Goal: Task Accomplishment & Management: Manage account settings

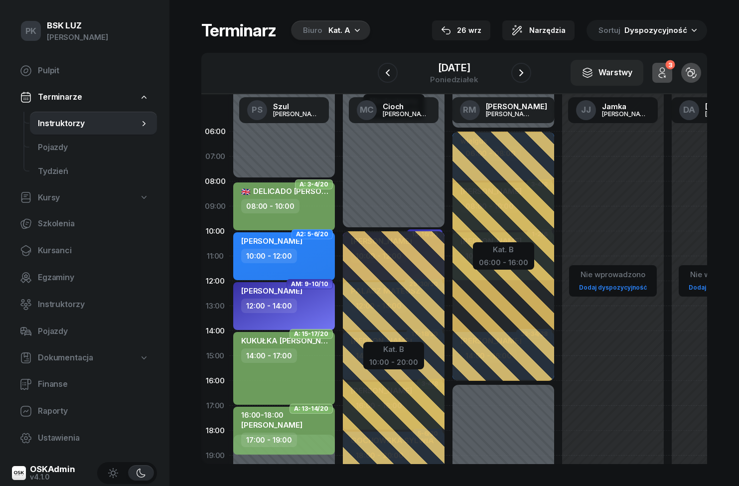
scroll to position [41, 0]
click at [45, 244] on span "Kursanci" at bounding box center [93, 250] width 111 height 13
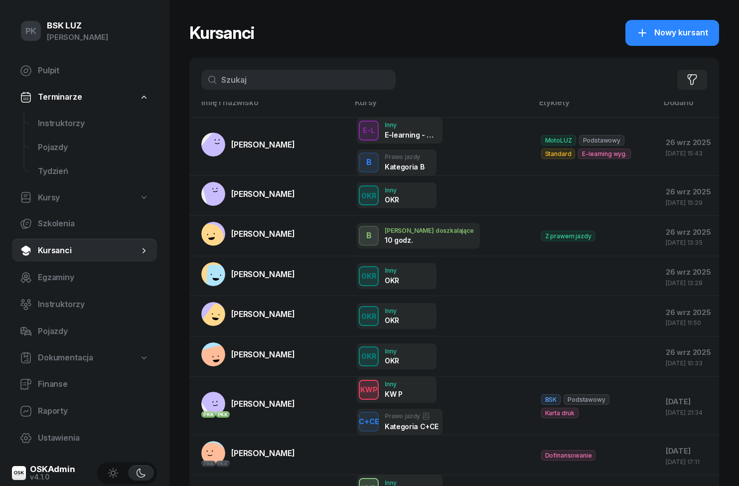
scroll to position [6, 0]
click at [47, 239] on link "Kursanci" at bounding box center [84, 251] width 145 height 24
click at [48, 234] on link "Szkolenia" at bounding box center [84, 224] width 145 height 24
select select "createdAt-desc"
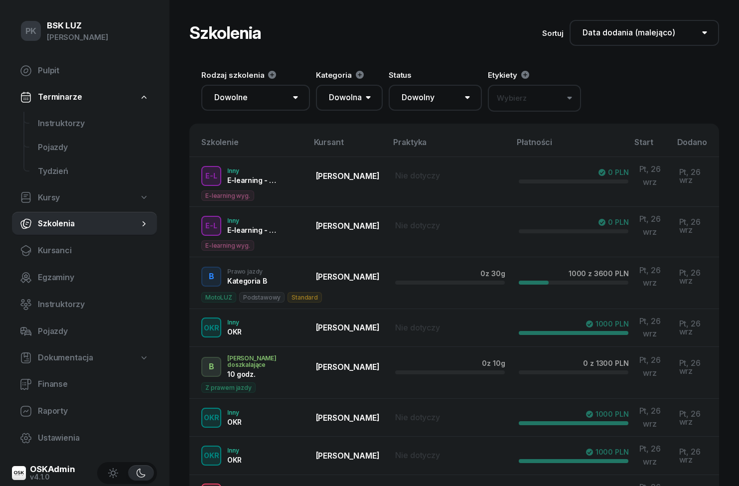
click at [36, 235] on link "Szkolenia" at bounding box center [84, 224] width 145 height 24
click at [144, 235] on link "Szkolenia" at bounding box center [84, 224] width 145 height 24
click at [136, 241] on link "Kursanci" at bounding box center [84, 251] width 145 height 24
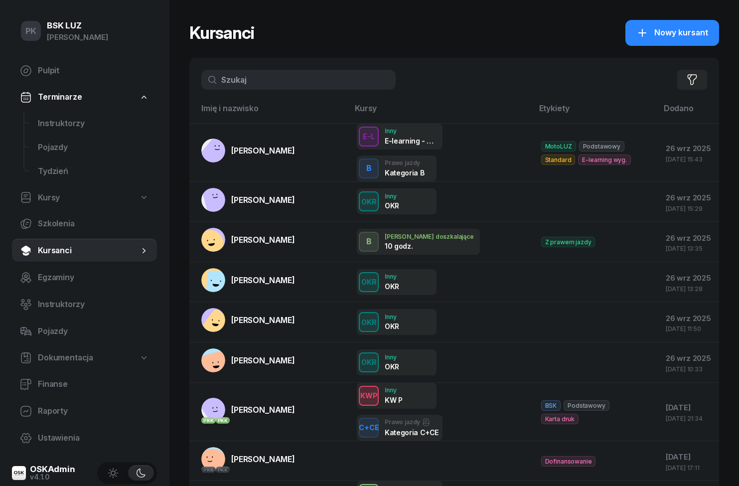
click at [47, 235] on link "Szkolenia" at bounding box center [84, 224] width 145 height 24
select select "createdAt-desc"
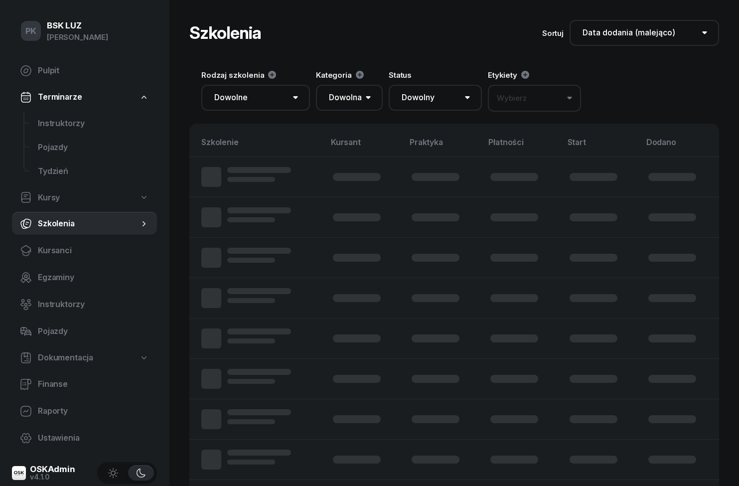
click at [34, 235] on link "Szkolenia" at bounding box center [84, 224] width 145 height 24
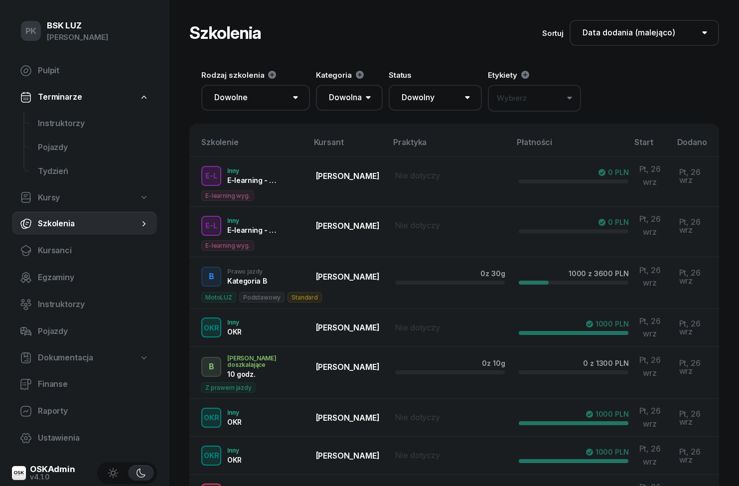
click at [46, 239] on link "Kursanci" at bounding box center [84, 251] width 145 height 24
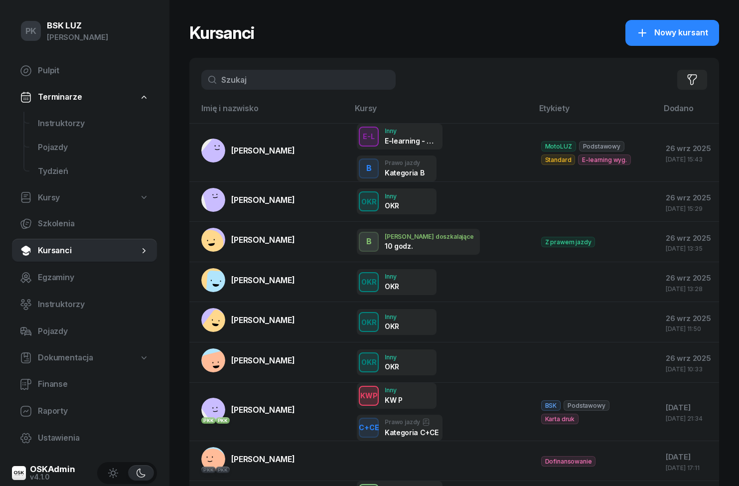
click at [47, 174] on span "Tydzień" at bounding box center [93, 171] width 111 height 13
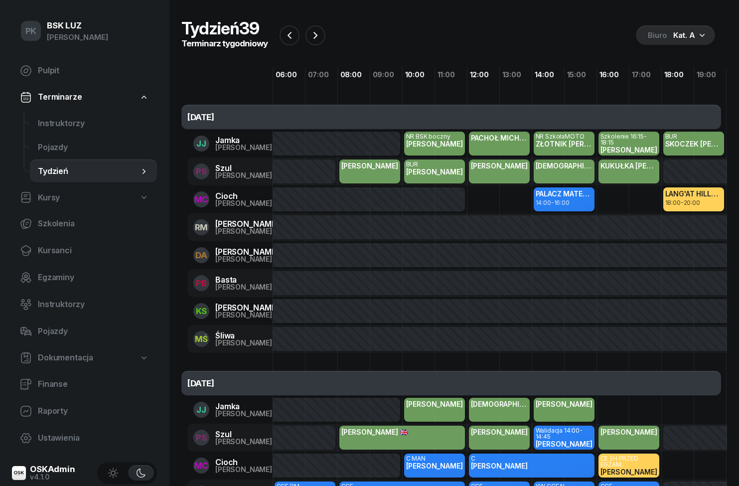
click at [54, 165] on span "Tydzień" at bounding box center [88, 171] width 101 height 13
click at [57, 158] on link "Pojazdy" at bounding box center [93, 148] width 127 height 24
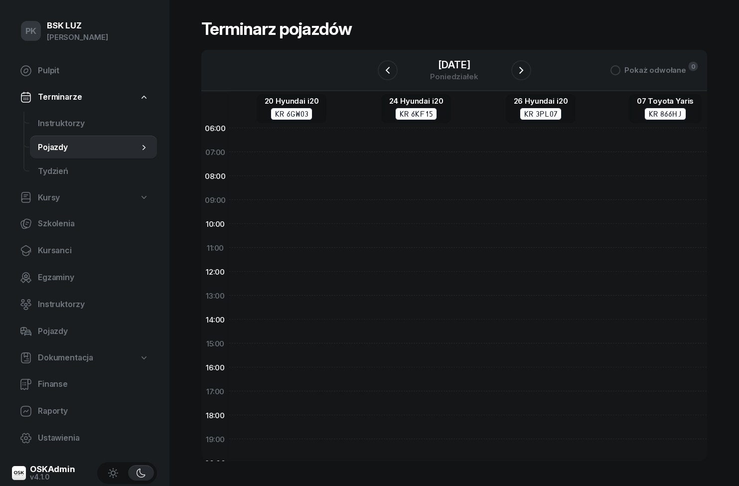
click at [57, 114] on link "Instruktorzy" at bounding box center [93, 124] width 127 height 24
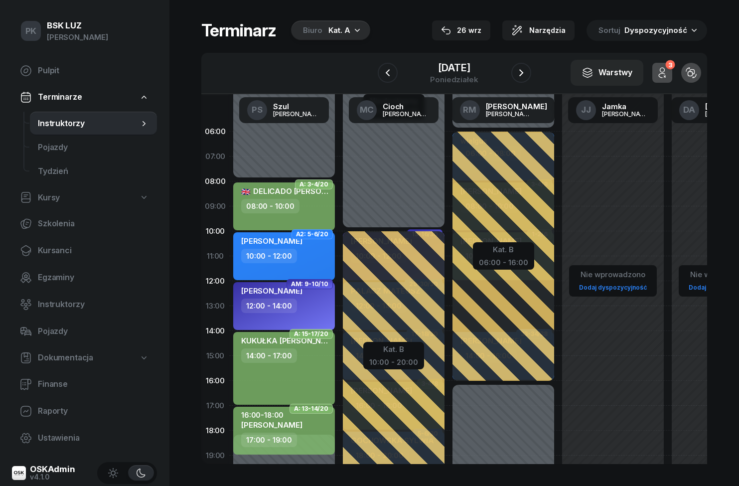
click at [34, 182] on link "Tydzień" at bounding box center [93, 172] width 127 height 24
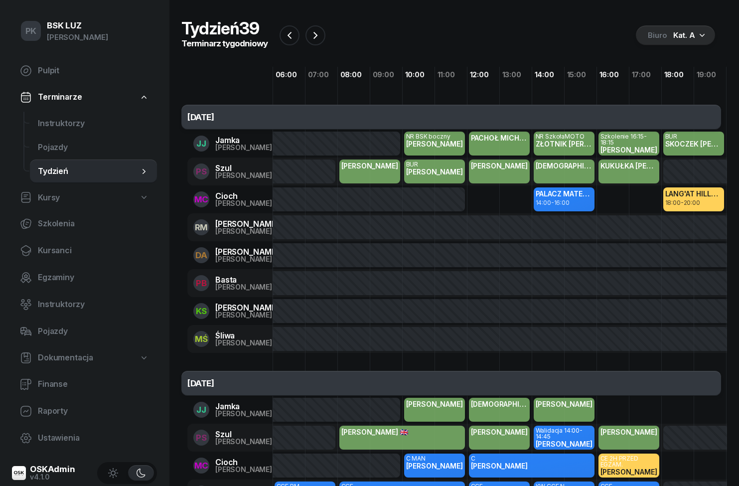
click at [52, 231] on link "Szkolenia" at bounding box center [84, 224] width 145 height 24
select select "createdAt-desc"
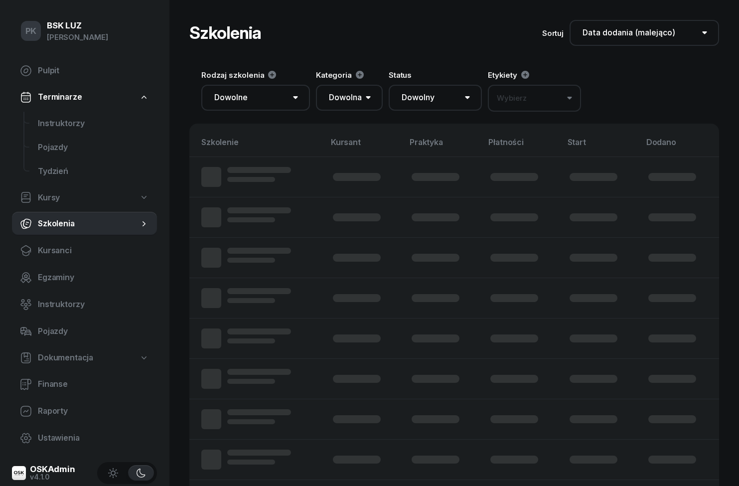
click at [17, 230] on link "Szkolenia" at bounding box center [84, 224] width 145 height 24
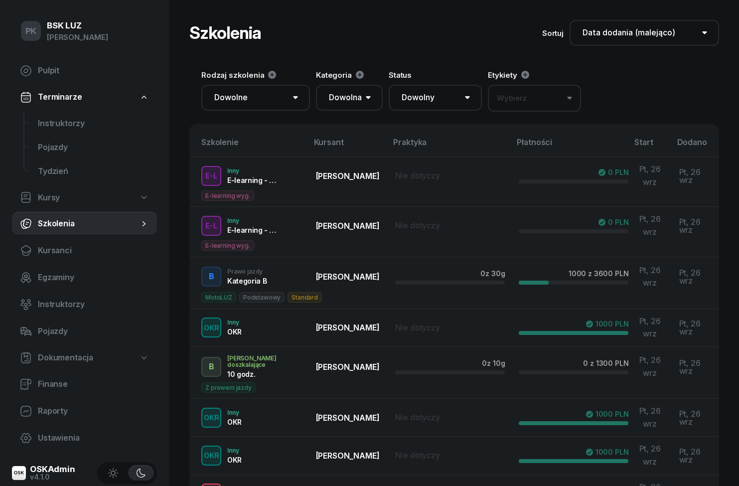
click at [141, 231] on link "Szkolenia" at bounding box center [84, 224] width 145 height 24
click at [143, 229] on link "Szkolenia" at bounding box center [84, 224] width 145 height 24
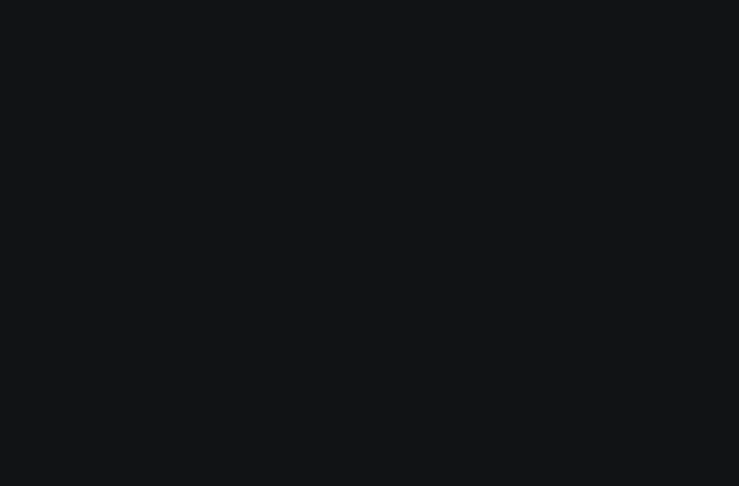
select select "createdAt-desc"
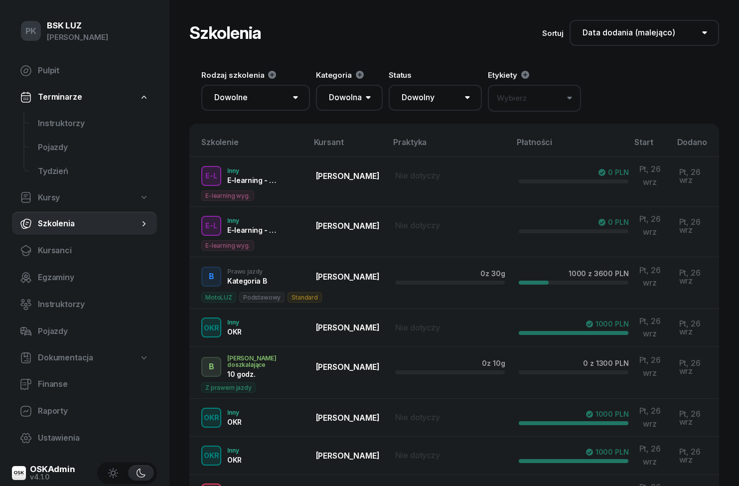
click at [134, 186] on link "Kursy" at bounding box center [84, 197] width 145 height 23
select select
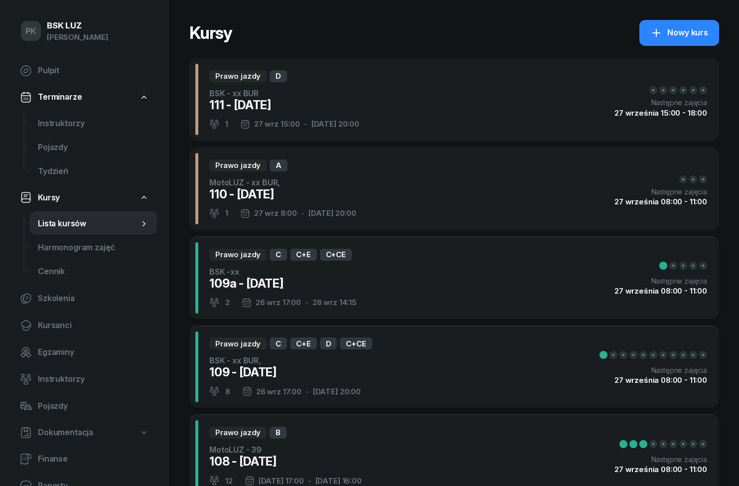
click at [45, 268] on span "Cennik" at bounding box center [93, 271] width 111 height 13
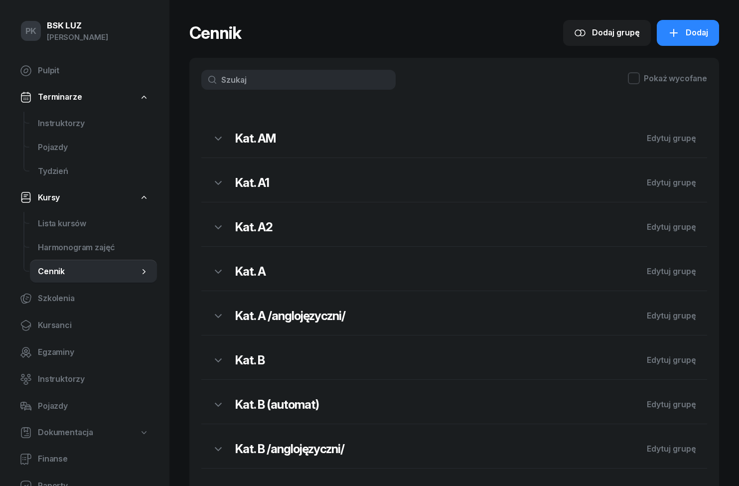
click at [53, 221] on span "Lista kursów" at bounding box center [93, 223] width 111 height 13
select select
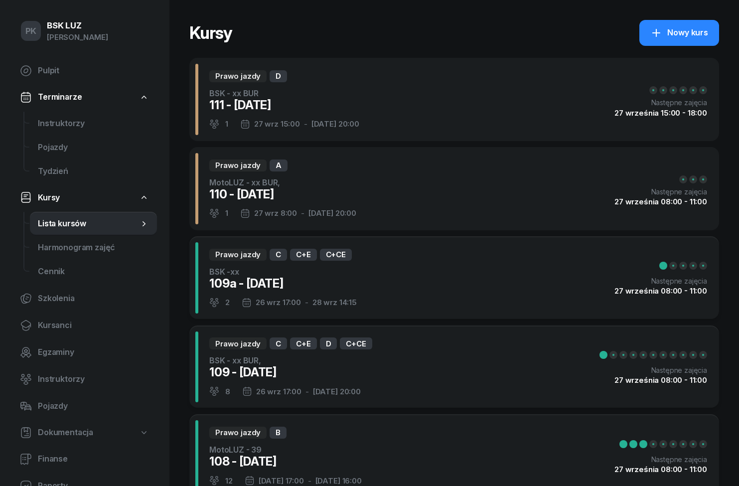
click at [472, 381] on div "Prawo jazdy C C+E D C+CE BSK - xx BUR, 109 - 2025/09/26 8 26 wrz 17:00 - 7 paź …" at bounding box center [454, 367] width 530 height 83
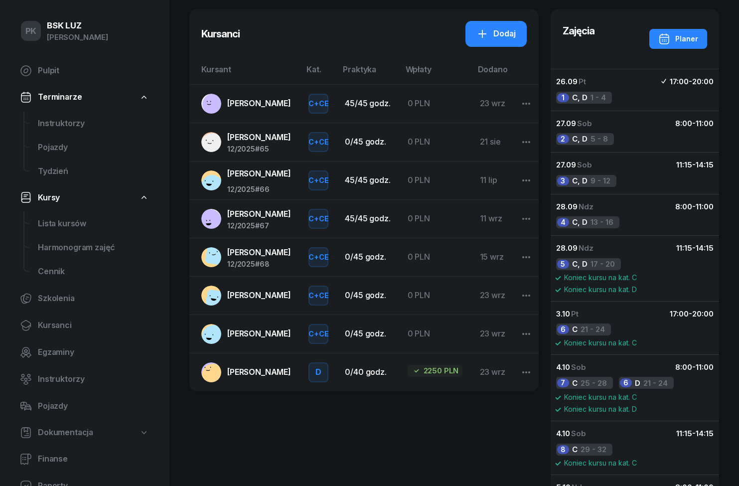
scroll to position [99, 0]
click at [50, 221] on span "Lista kursów" at bounding box center [93, 223] width 111 height 13
select select
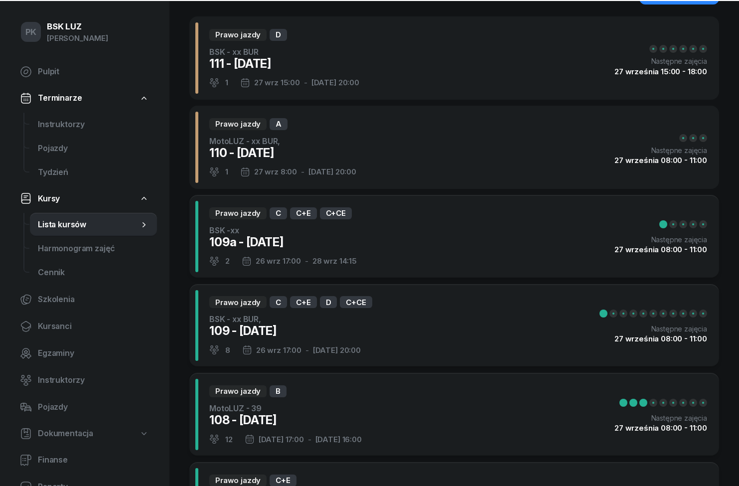
scroll to position [83, 0]
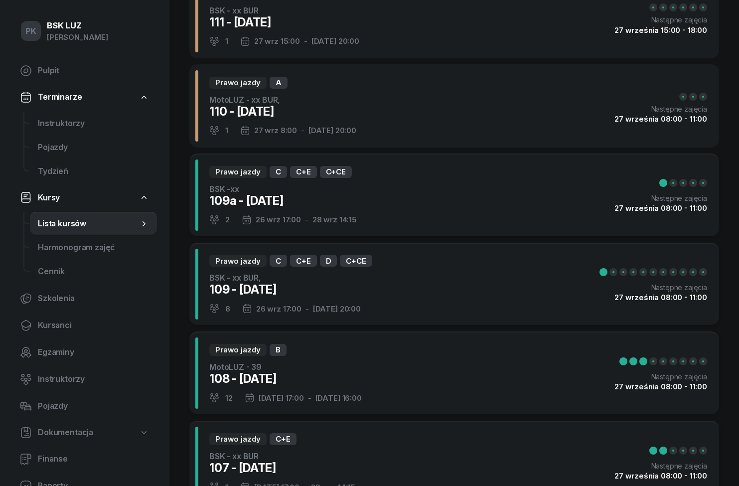
click at [562, 364] on div "Prawo jazdy B MotoLUZ - 39 108 - 2025/09/24 12 24 wrz 17:00 - 28 wrz 16:00 Nast…" at bounding box center [454, 373] width 530 height 83
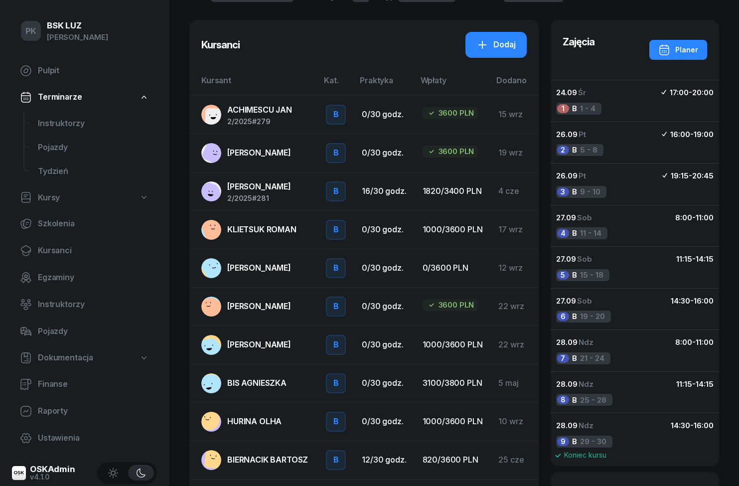
scroll to position [224, 0]
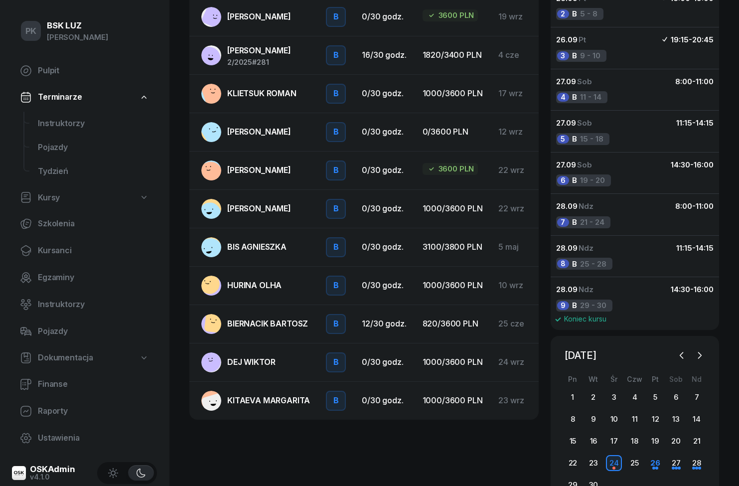
click at [233, 360] on span "DEJ WIKTOR" at bounding box center [251, 362] width 48 height 10
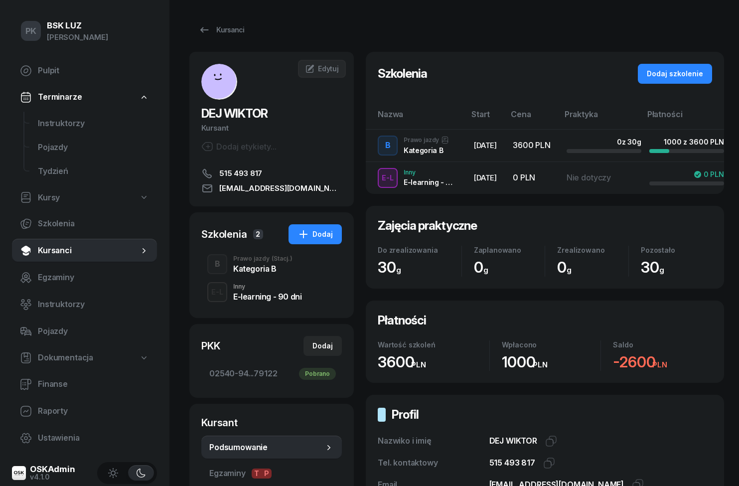
scroll to position [0, 25]
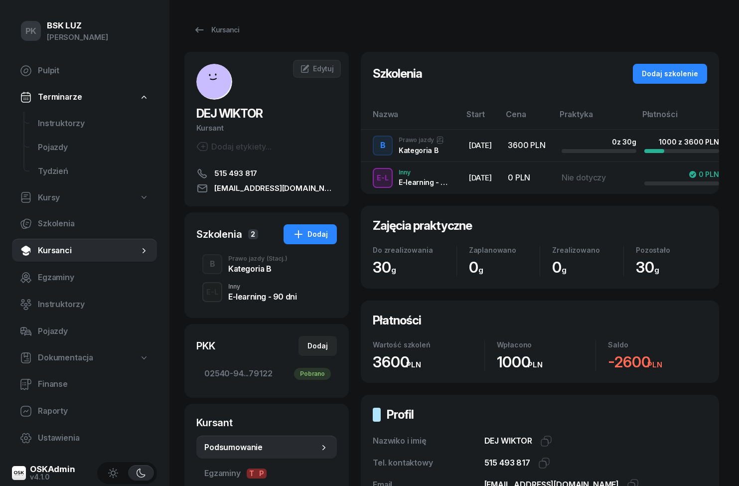
click at [226, 279] on div "E-L Inny E-learning - 90 dni" at bounding box center [266, 292] width 141 height 28
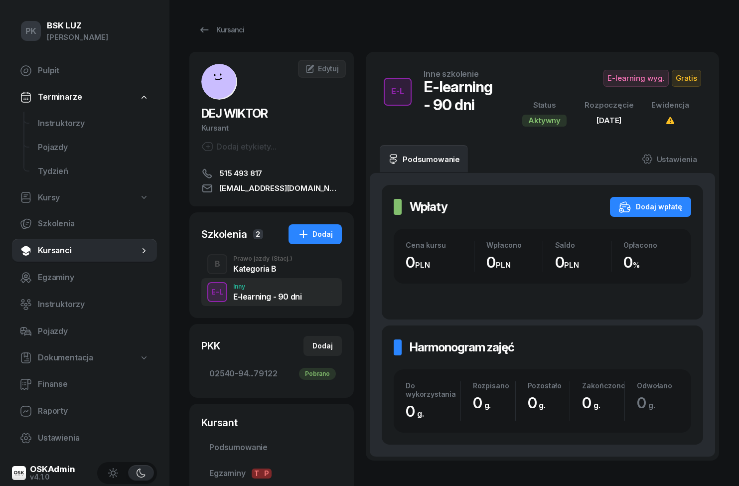
click at [241, 267] on div "Kategoria B" at bounding box center [262, 269] width 59 height 8
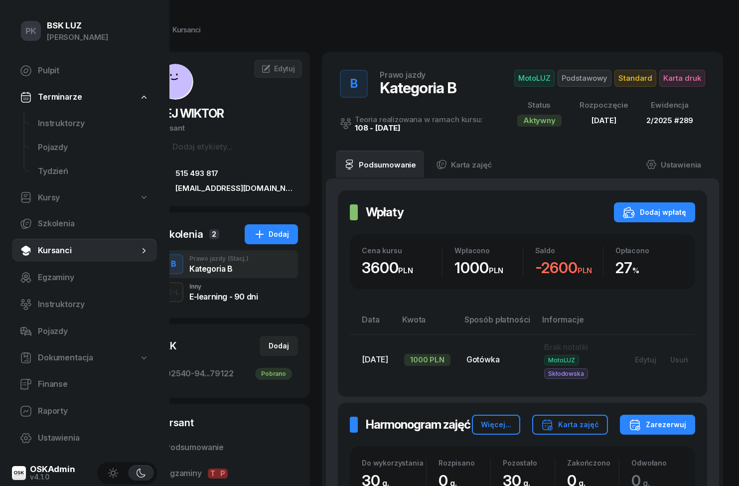
scroll to position [0, 68]
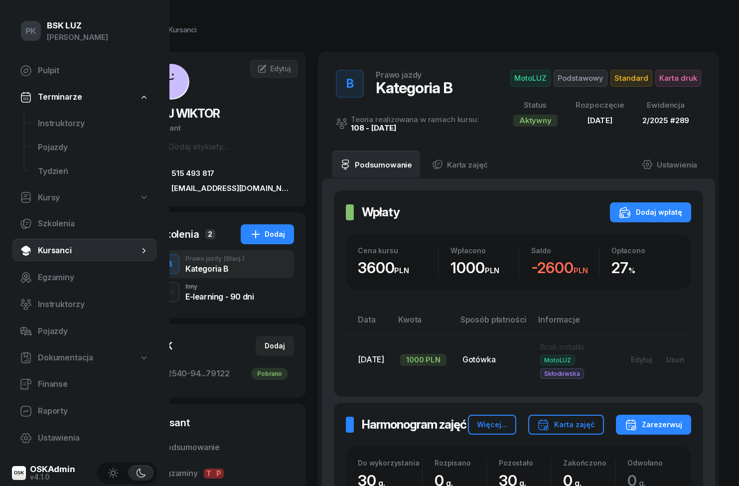
click at [593, 417] on button "Karta zajęć" at bounding box center [567, 425] width 76 height 20
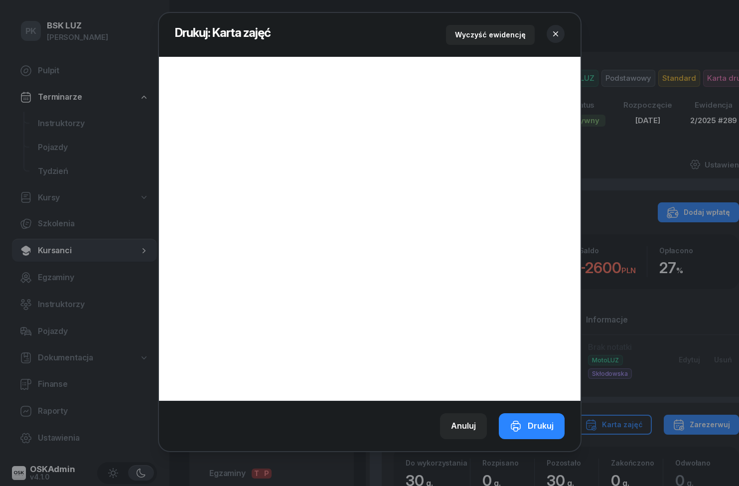
click at [692, 299] on div at bounding box center [369, 243] width 739 height 486
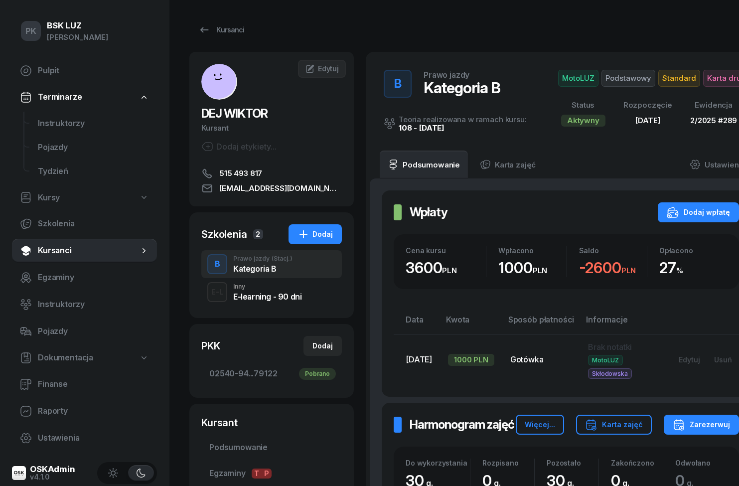
click at [32, 434] on link "Ustawienia" at bounding box center [84, 438] width 145 height 24
select select "06:00"
select select "22:00"
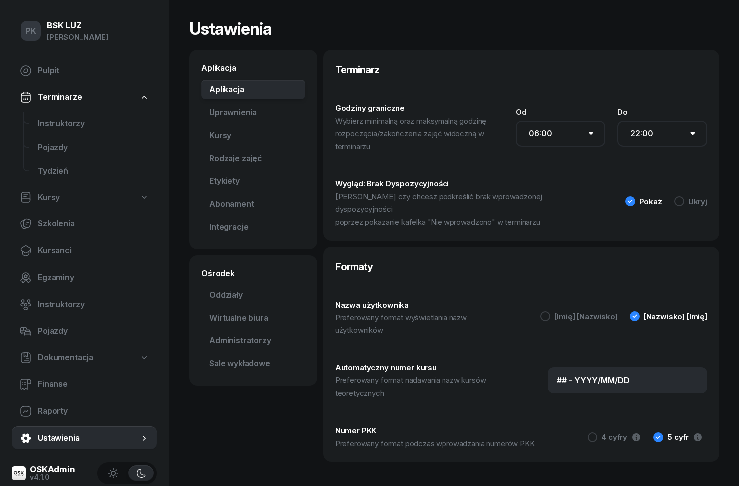
click at [50, 407] on span "Raporty" at bounding box center [93, 411] width 111 height 13
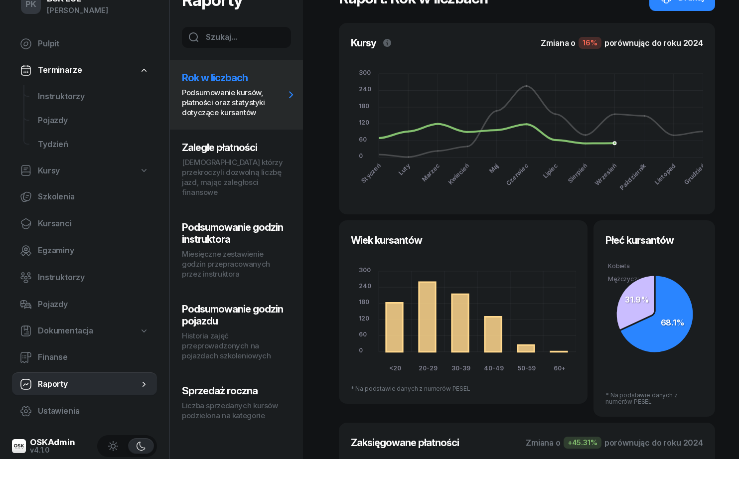
scroll to position [125, 0]
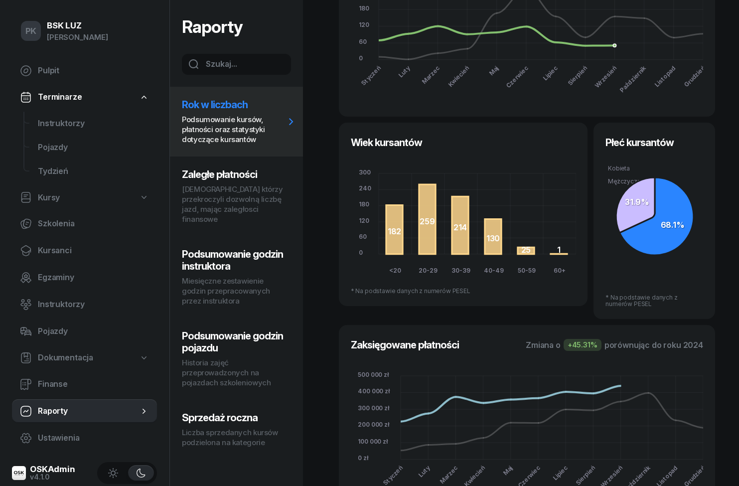
click at [624, 385] on icon "500 000 zł 500 000 zł 400 000 zł 400 000 zł 300 000 zł 300 000 zł 200 000 zł 20…" at bounding box center [527, 433] width 353 height 144
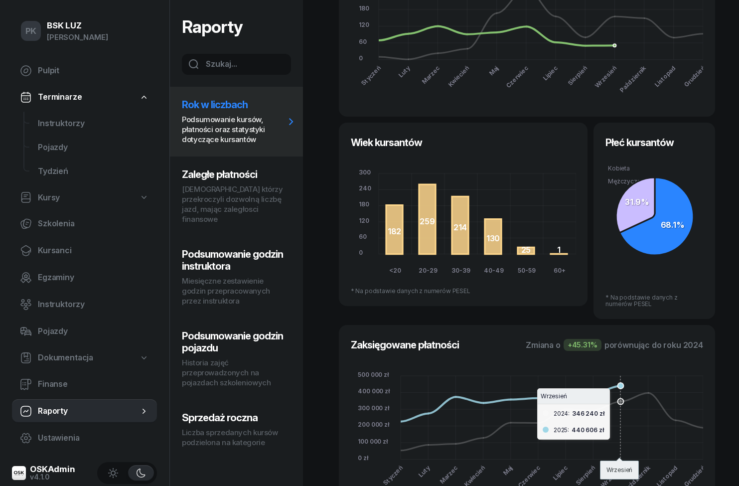
click at [692, 373] on icon "500 000 zł 500 000 zł 400 000 zł 400 000 zł 300 000 zł 300 000 zł 200 000 zł 20…" at bounding box center [527, 433] width 353 height 144
